Goal: Transaction & Acquisition: Purchase product/service

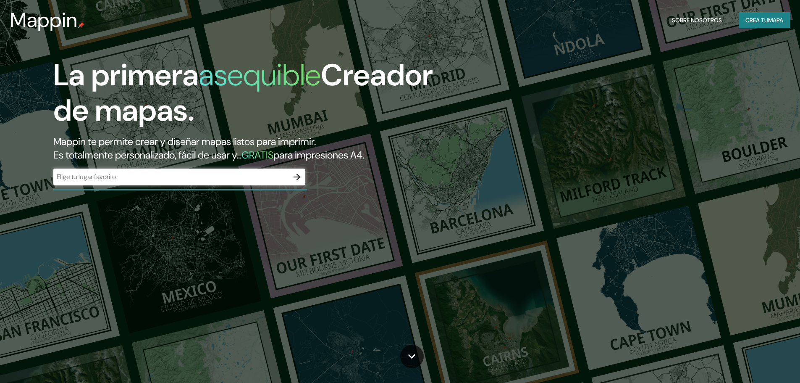
click at [204, 171] on div "​" at bounding box center [179, 176] width 252 height 17
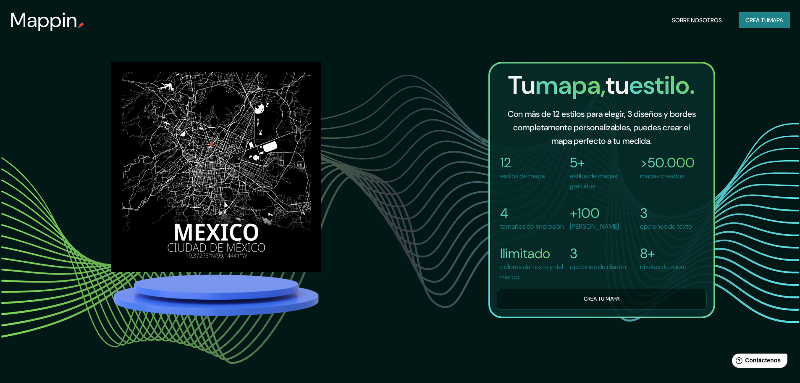
scroll to position [698, 0]
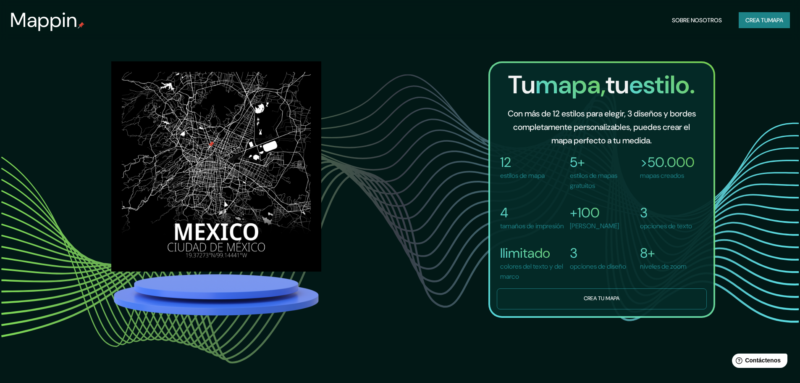
click at [608, 302] on font "Crea tu mapa" at bounding box center [602, 298] width 36 height 7
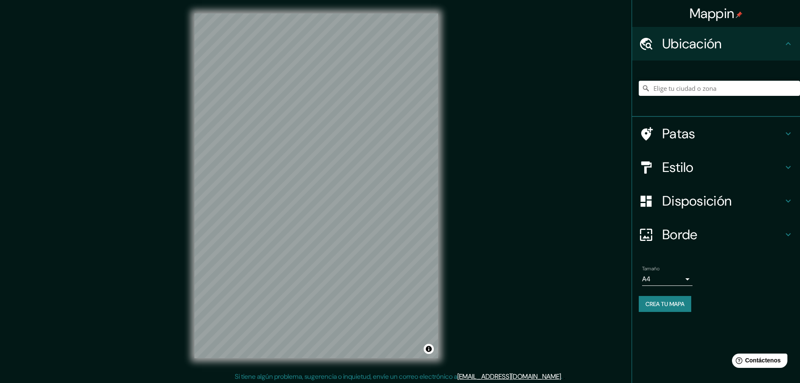
click at [786, 136] on icon at bounding box center [789, 134] width 10 height 10
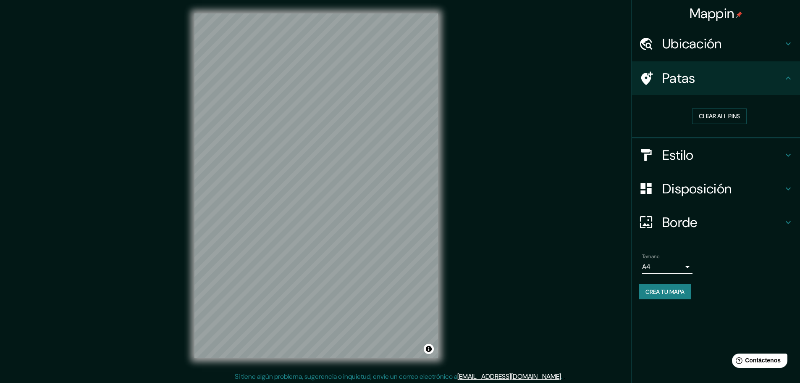
click at [775, 154] on h4 "Estilo" at bounding box center [723, 155] width 121 height 17
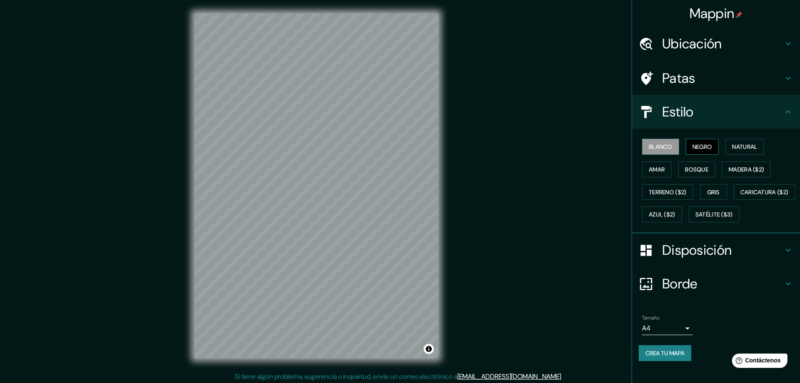
click at [705, 149] on font "Negro" at bounding box center [703, 147] width 20 height 8
click at [739, 150] on font "Natural" at bounding box center [744, 147] width 25 height 8
click at [693, 148] on font "Negro" at bounding box center [703, 147] width 20 height 8
click at [691, 168] on font "Bosque" at bounding box center [697, 170] width 24 height 8
click at [656, 168] on font "Amar" at bounding box center [657, 170] width 16 height 8
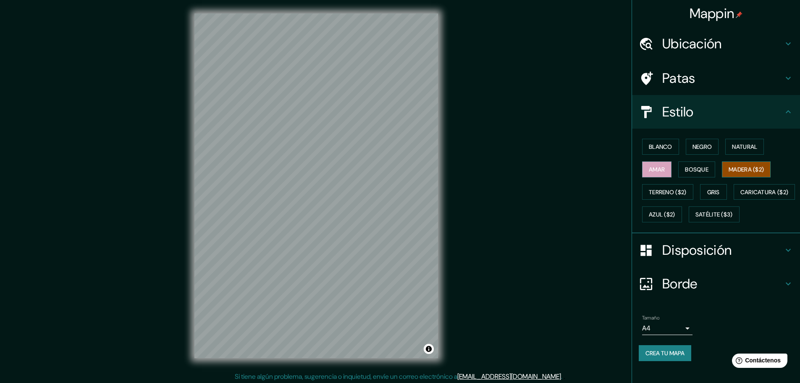
click at [742, 172] on font "Madera ($2)" at bounding box center [746, 170] width 35 height 8
click at [708, 191] on font "Gris" at bounding box center [713, 192] width 13 height 8
drag, startPoint x: 563, startPoint y: 213, endPoint x: 556, endPoint y: 210, distance: 7.3
click at [556, 210] on div "Mappin Ubicación Patas Estilo Blanco Negro Natural [PERSON_NAME] ($2) Terreno (…" at bounding box center [400, 192] width 800 height 385
click at [676, 213] on font "Azul ($2)" at bounding box center [662, 215] width 26 height 8
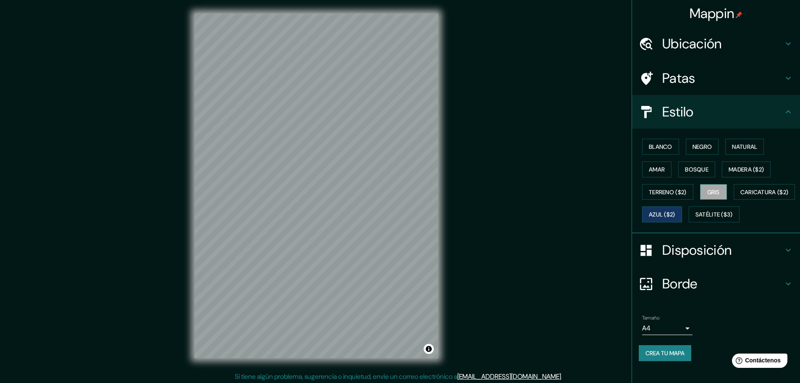
click at [715, 192] on font "Gris" at bounding box center [713, 192] width 13 height 8
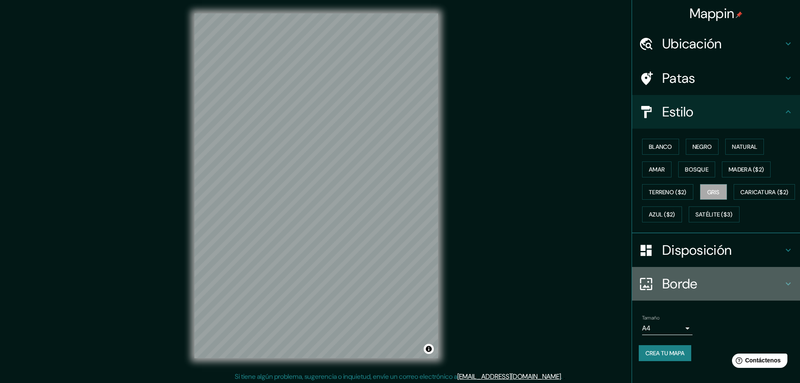
click at [785, 289] on icon at bounding box center [789, 284] width 10 height 10
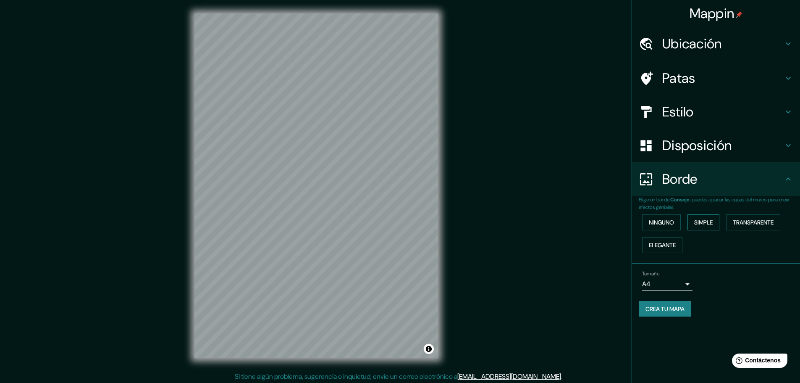
click at [705, 224] on font "Simple" at bounding box center [703, 222] width 18 height 8
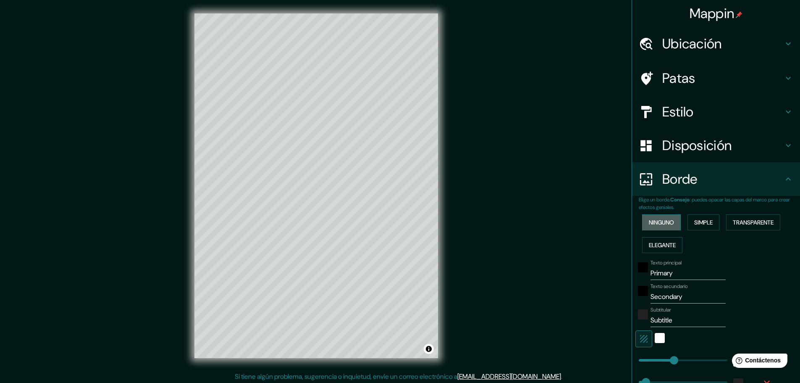
click at [671, 221] on button "Ninguno" at bounding box center [661, 222] width 39 height 16
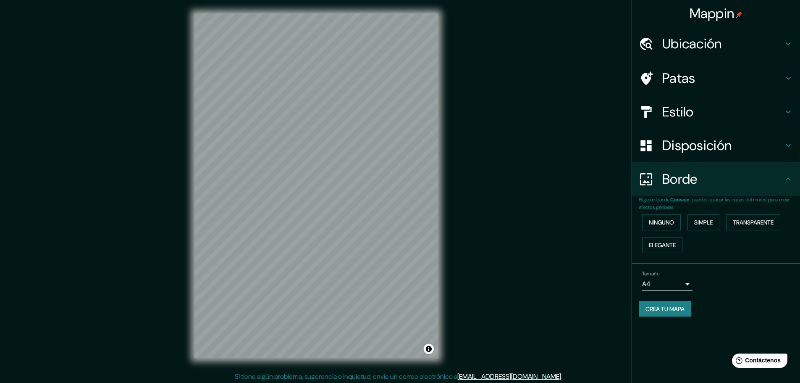
click at [783, 187] on div "Borde" at bounding box center [716, 179] width 168 height 34
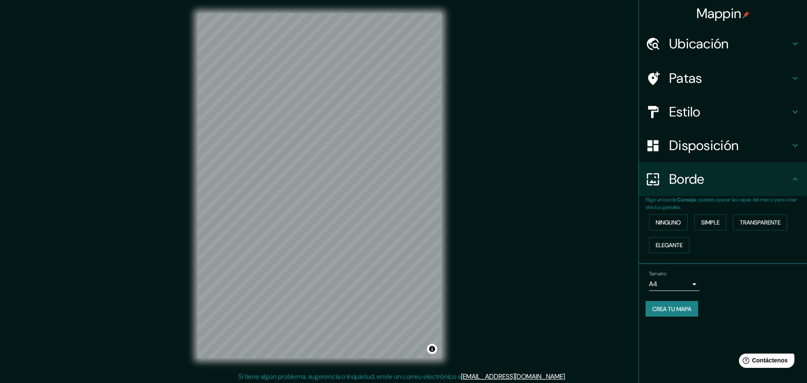
click at [675, 283] on body "Mappin Ubicación Patas Estilo Disposición Borde Elige un borde. Consejo : puede…" at bounding box center [403, 191] width 807 height 383
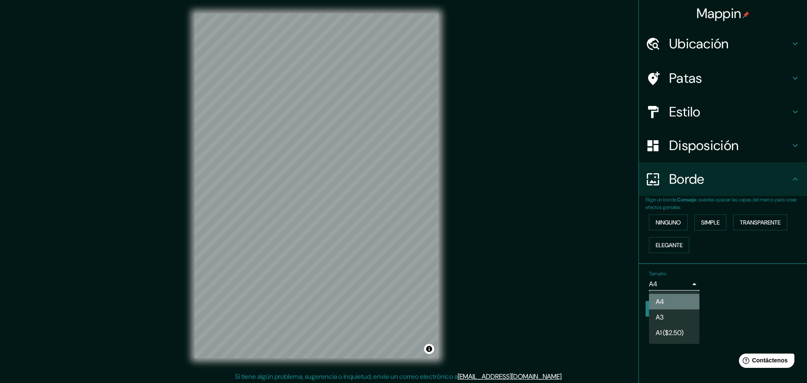
click at [676, 300] on li "A4" at bounding box center [674, 302] width 50 height 16
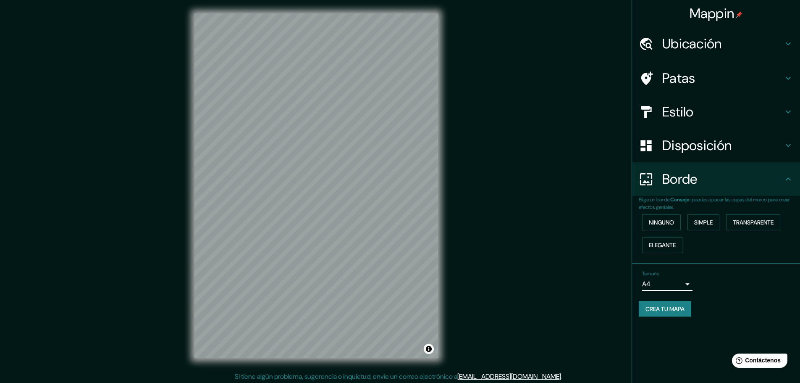
click at [674, 310] on font "Crea tu mapa" at bounding box center [665, 309] width 39 height 8
click at [710, 115] on h4 "Estilo" at bounding box center [723, 111] width 121 height 17
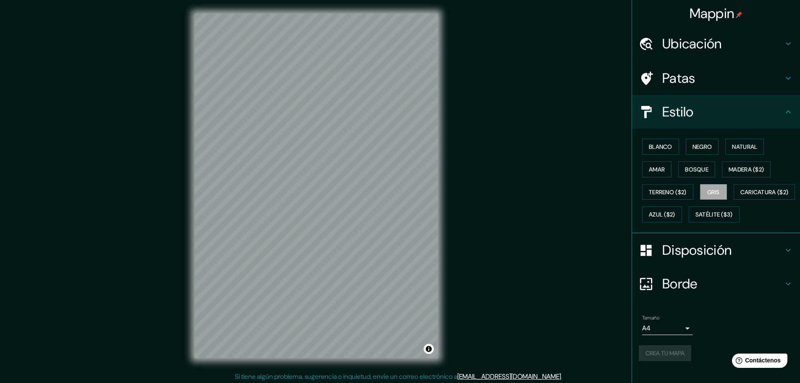
click at [715, 116] on h4 "Estilo" at bounding box center [723, 111] width 121 height 17
